Goal: Information Seeking & Learning: Learn about a topic

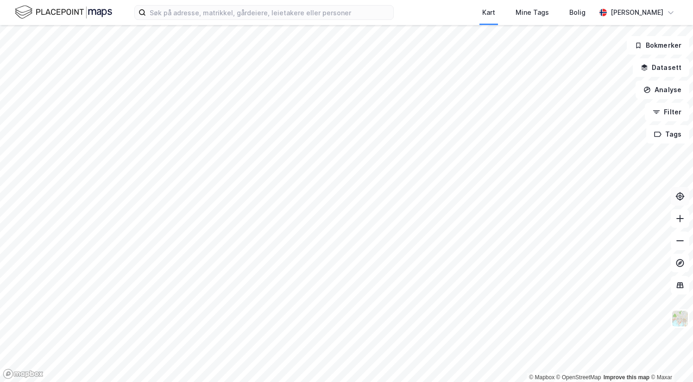
click at [681, 195] on icon at bounding box center [680, 196] width 3 height 3
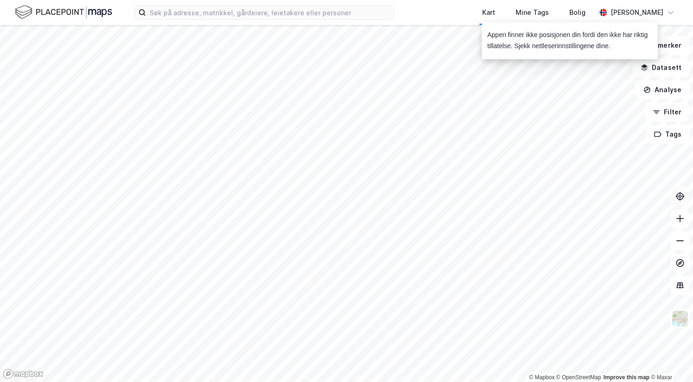
click at [679, 196] on icon at bounding box center [679, 196] width 9 height 9
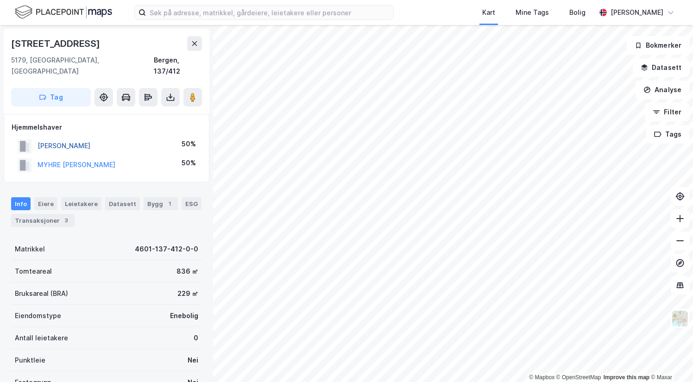
click at [0, 0] on button "[PERSON_NAME]" at bounding box center [0, 0] width 0 height 0
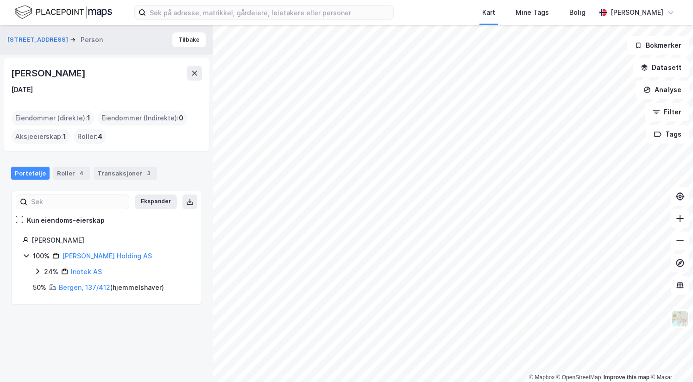
click at [38, 270] on icon at bounding box center [37, 272] width 3 height 6
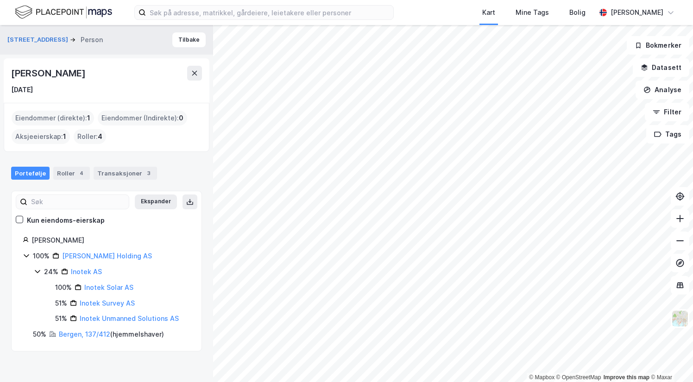
click at [37, 270] on icon at bounding box center [37, 271] width 5 height 3
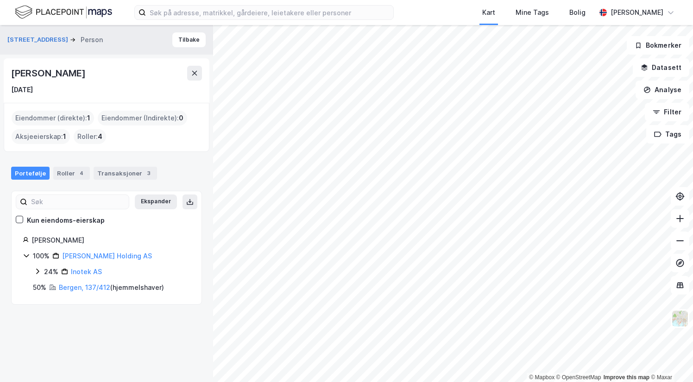
click at [25, 254] on icon at bounding box center [26, 255] width 7 height 7
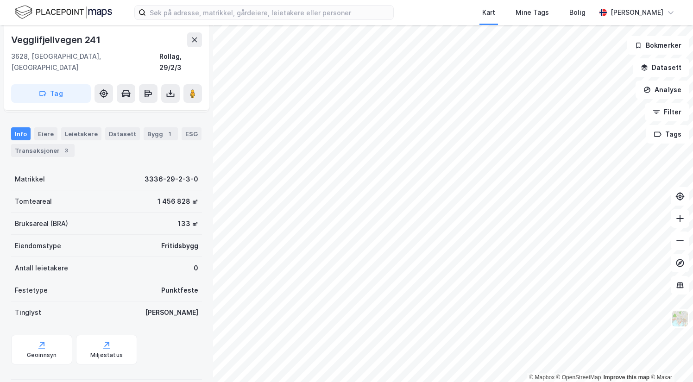
scroll to position [115, 0]
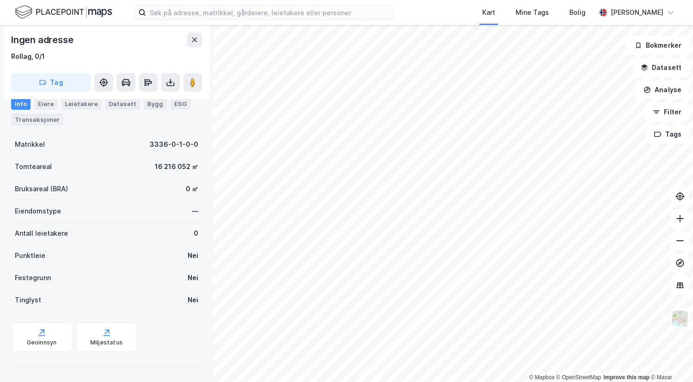
scroll to position [105, 0]
